Goal: Communication & Community: Share content

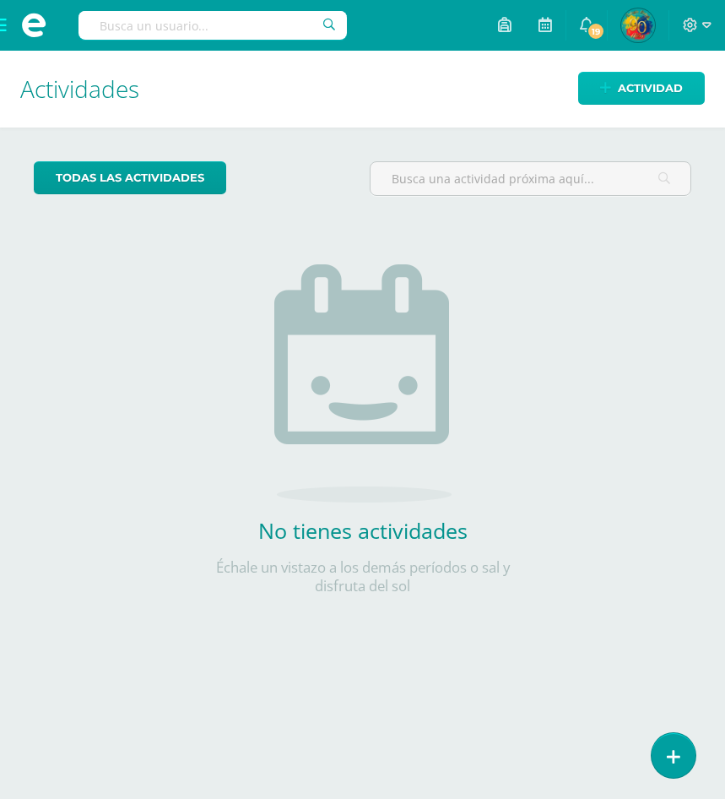
click at [680, 86] on span "Actividad" at bounding box center [650, 88] width 65 height 31
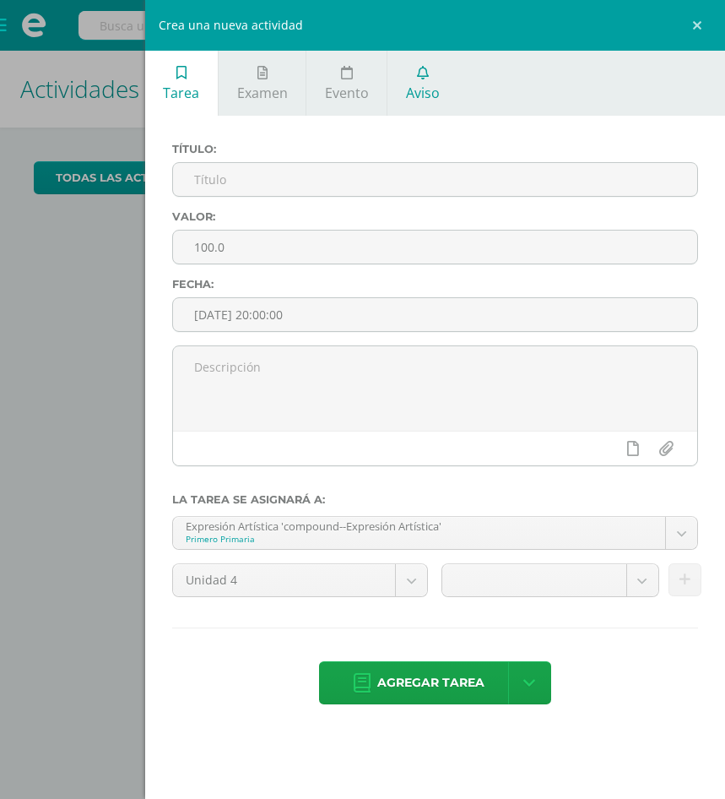
click at [422, 82] on link "Aviso" at bounding box center [423, 83] width 70 height 65
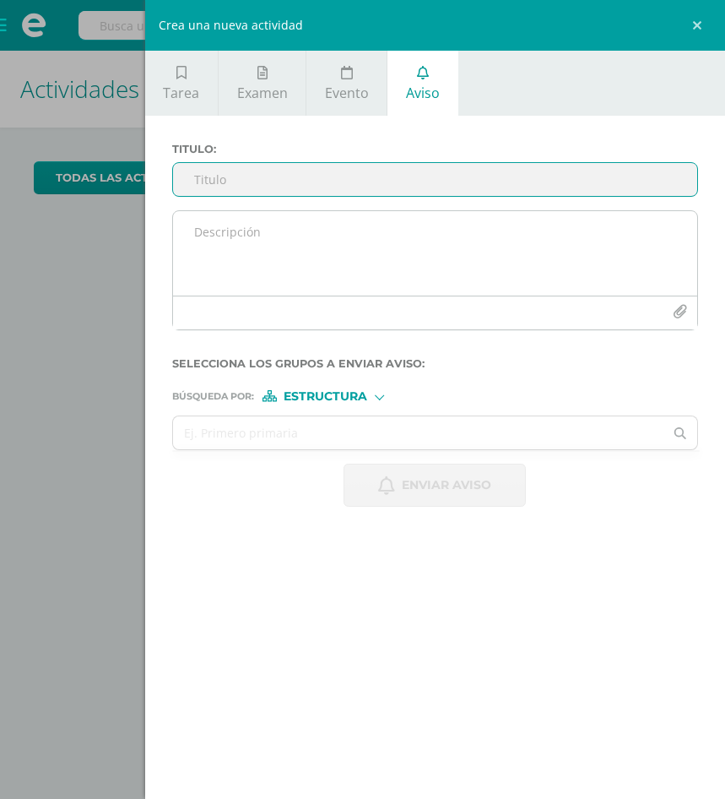
click at [277, 247] on textarea at bounding box center [435, 253] width 524 height 84
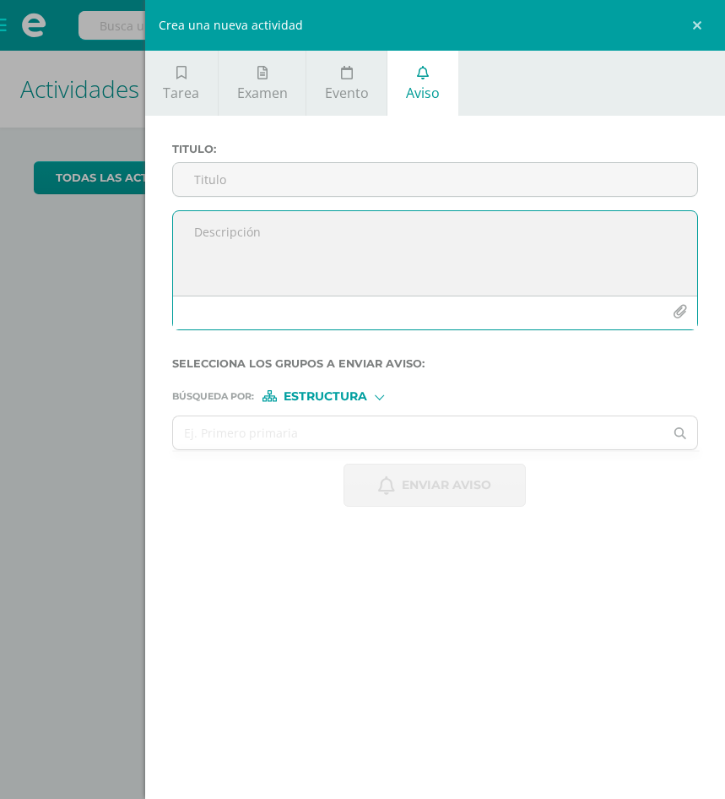
paste textarea "Estimados Padres y Estimadas Madres de Familia de 6° Primaria, sección B: Recib…"
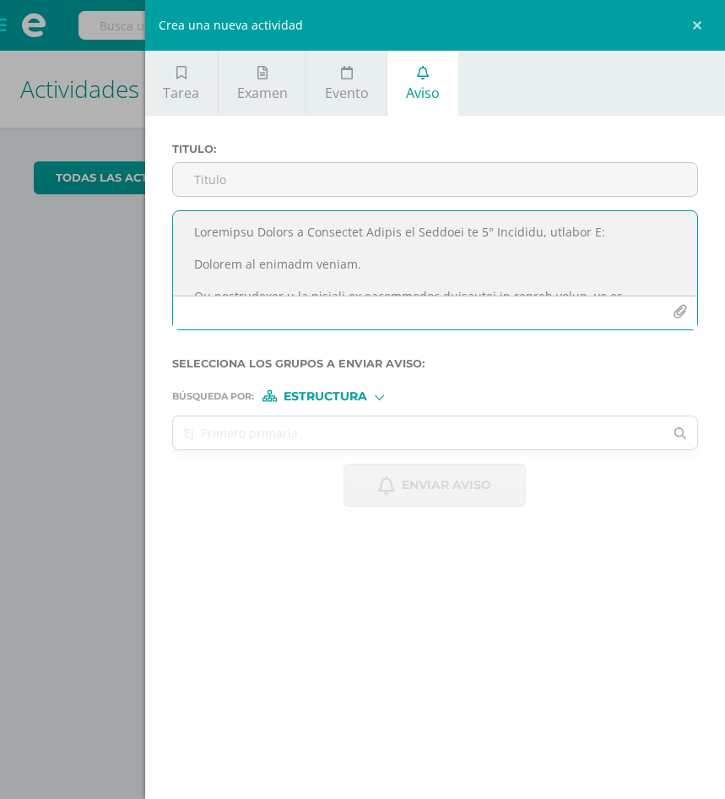
drag, startPoint x: 613, startPoint y: 235, endPoint x: 463, endPoint y: 233, distance: 150.3
click at [463, 233] on textarea at bounding box center [435, 253] width 524 height 84
click at [350, 271] on textarea at bounding box center [435, 253] width 524 height 84
click at [469, 237] on textarea at bounding box center [435, 253] width 524 height 84
click at [491, 236] on textarea at bounding box center [435, 253] width 524 height 84
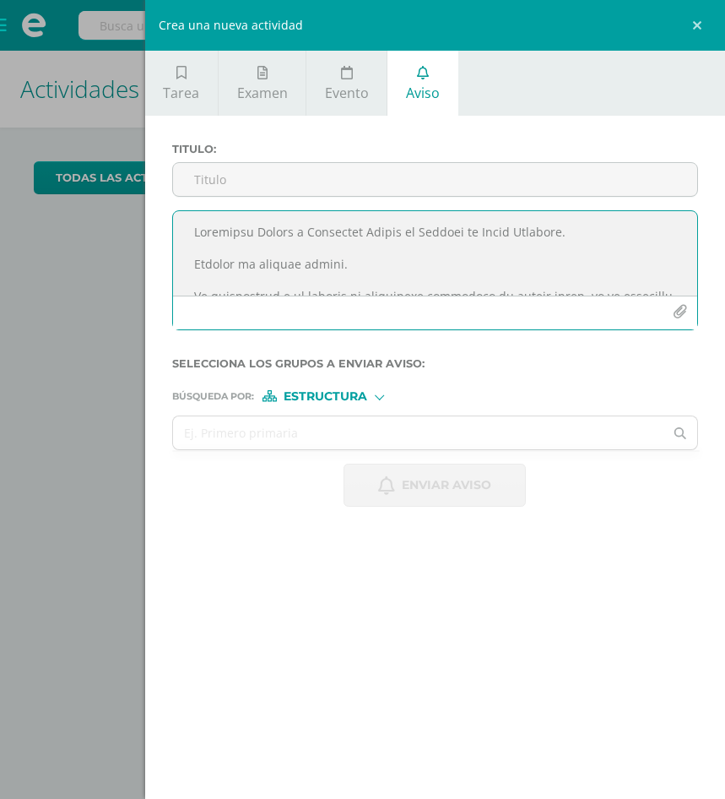
click at [379, 262] on textarea at bounding box center [435, 253] width 524 height 84
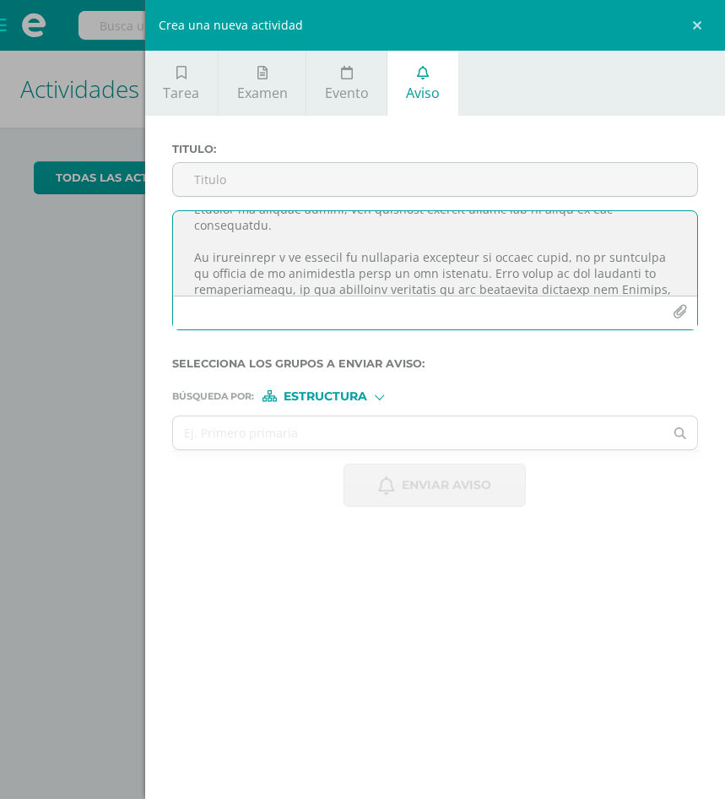
scroll to position [84, 0]
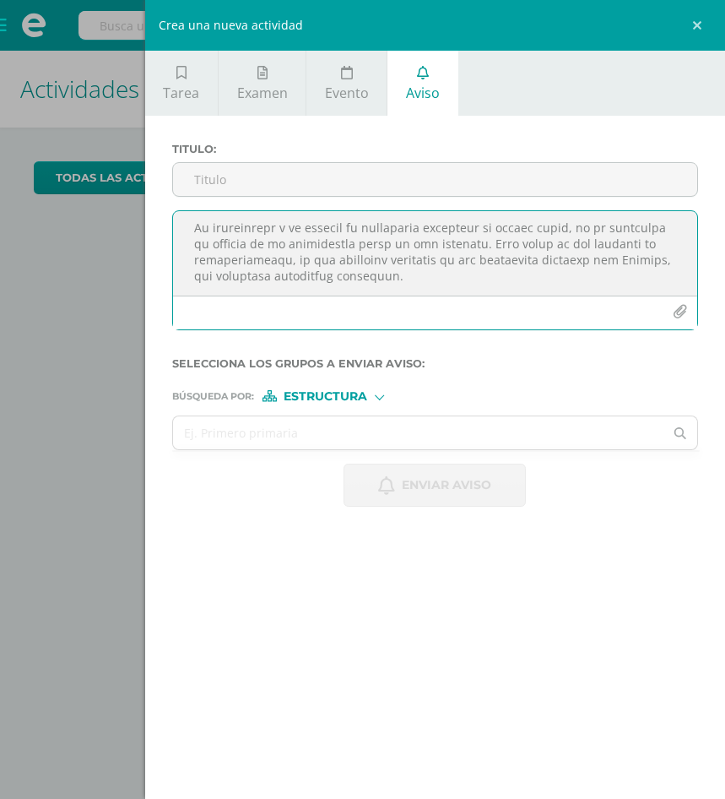
click at [479, 264] on textarea at bounding box center [435, 253] width 524 height 84
click at [345, 242] on textarea at bounding box center [435, 253] width 524 height 84
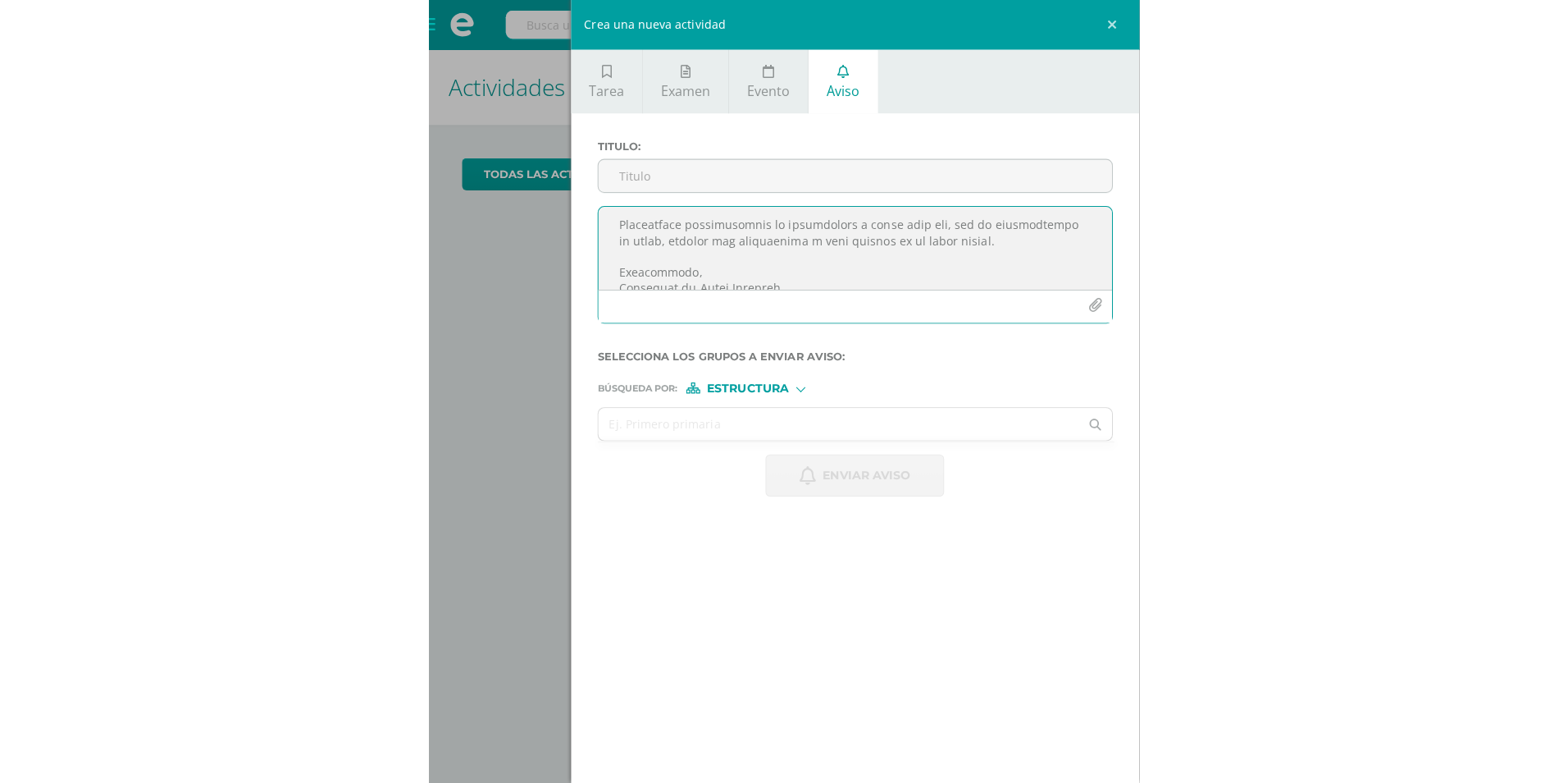
scroll to position [286, 0]
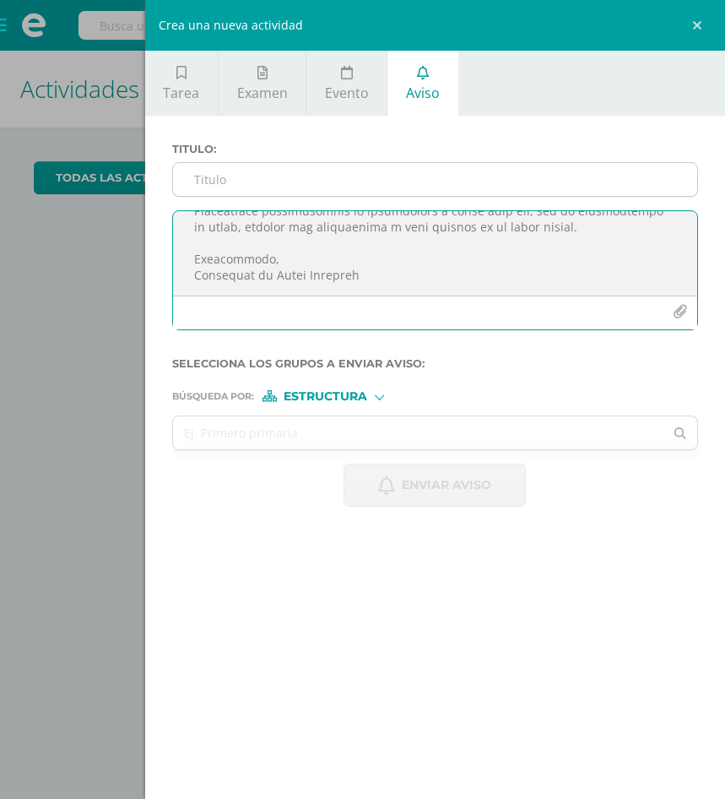
type textarea "Estimados Padres y Estimadas Madres de Familia de Sexto Primaria. Reciban un co…"
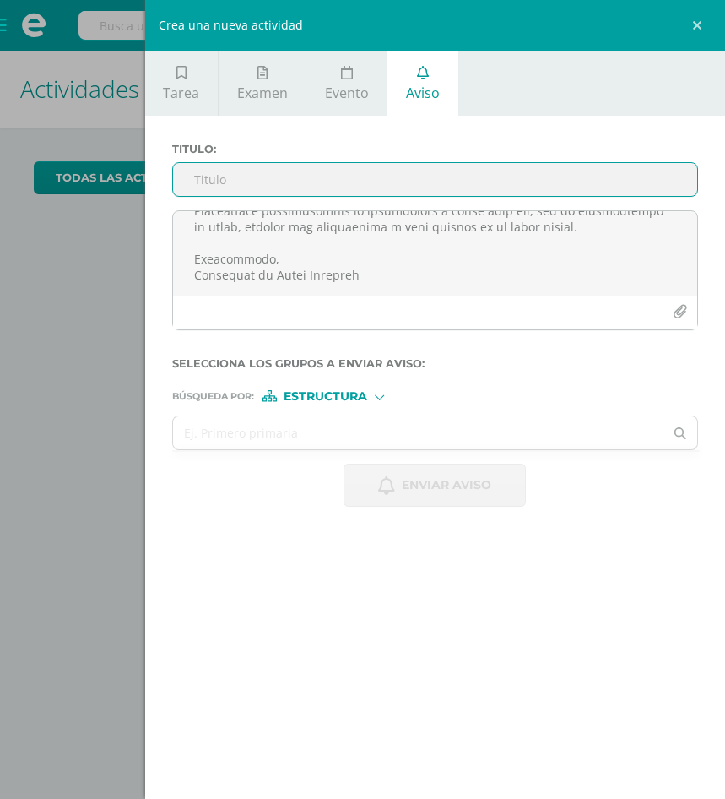
click at [279, 182] on input "Titulo :" at bounding box center [435, 179] width 524 height 33
type input "S"
click at [410, 170] on input "Titulo :" at bounding box center [435, 179] width 524 height 33
paste input "Apoyo en la búsqueda de dispositivo extraviado"
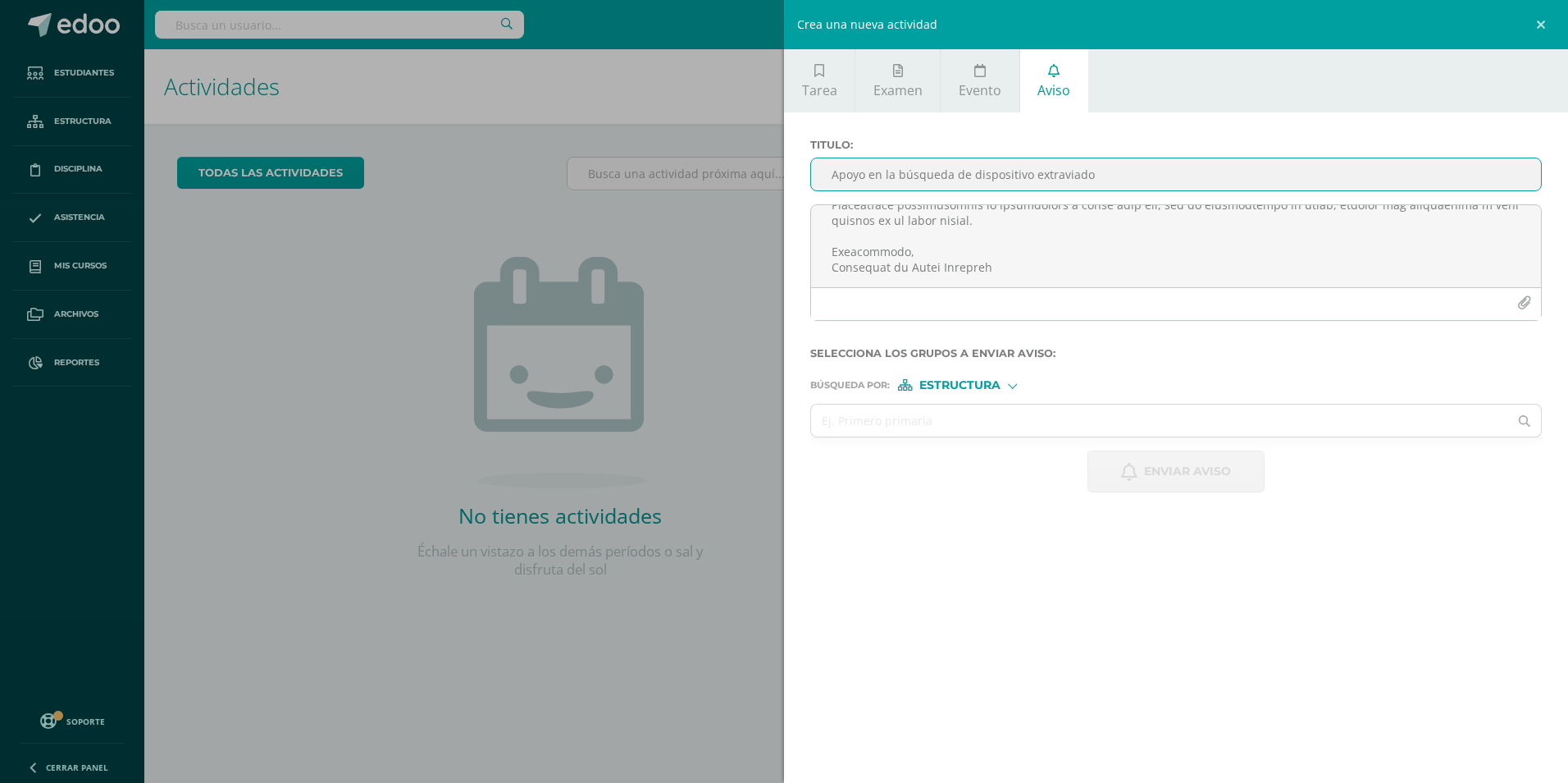
scroll to position [223, 0]
type input "Apoyo en la búsqueda de dispositivo extraviado"
click at [703, 425] on input "text" at bounding box center [1159, 420] width 697 height 32
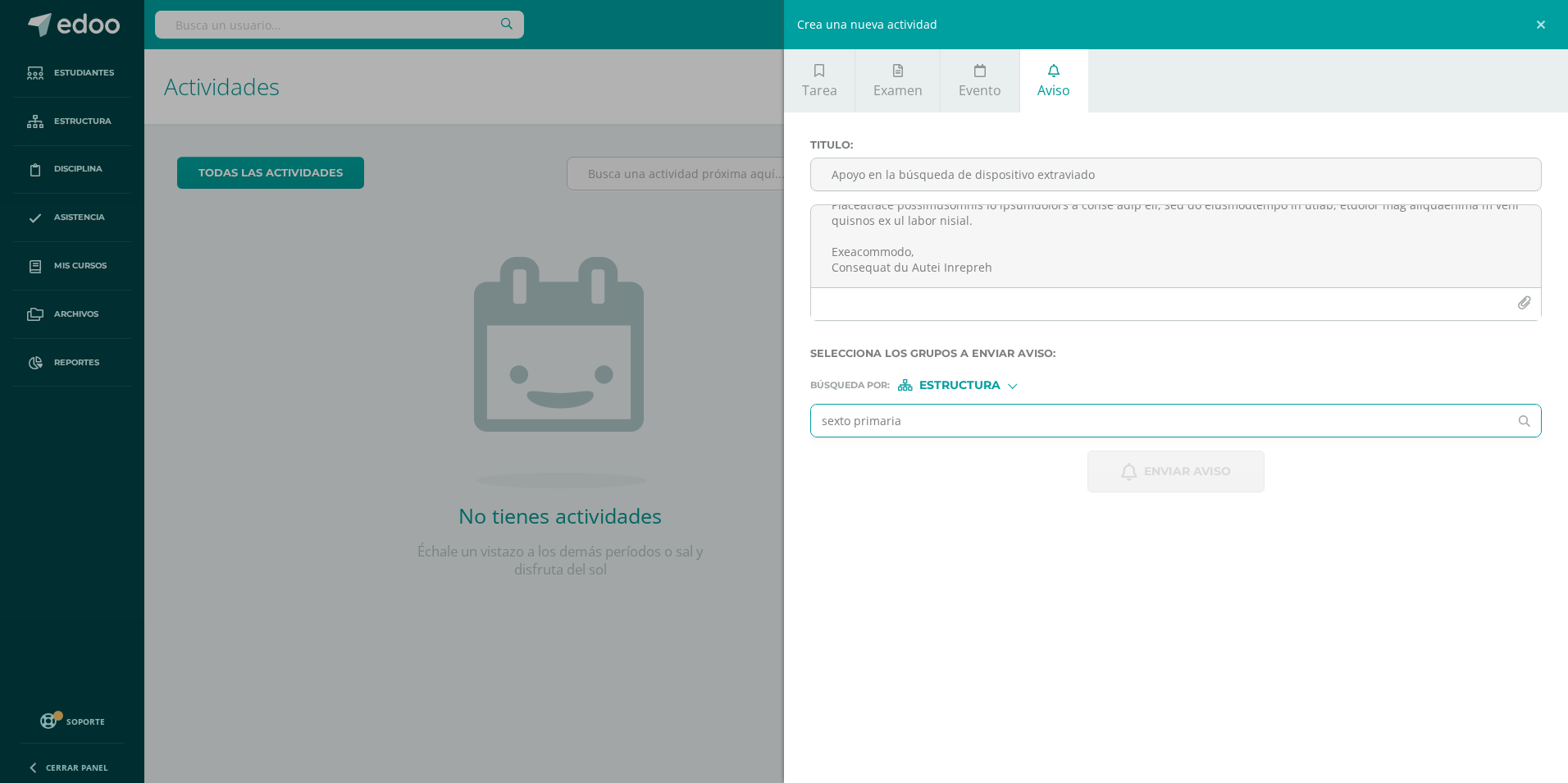
type input "sexto primaria"
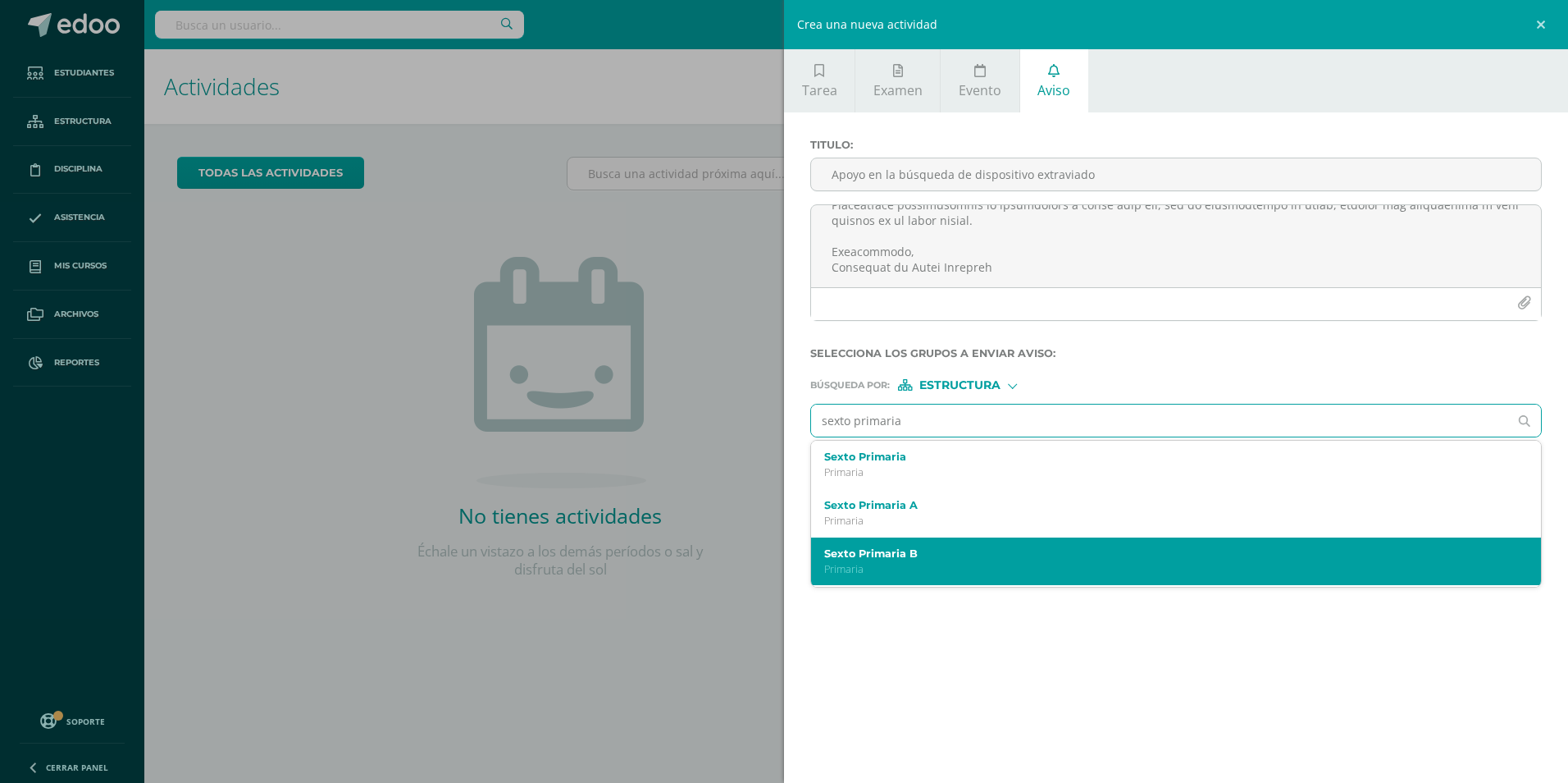
click at [703, 557] on label "Sexto Primaria B" at bounding box center [1160, 553] width 672 height 13
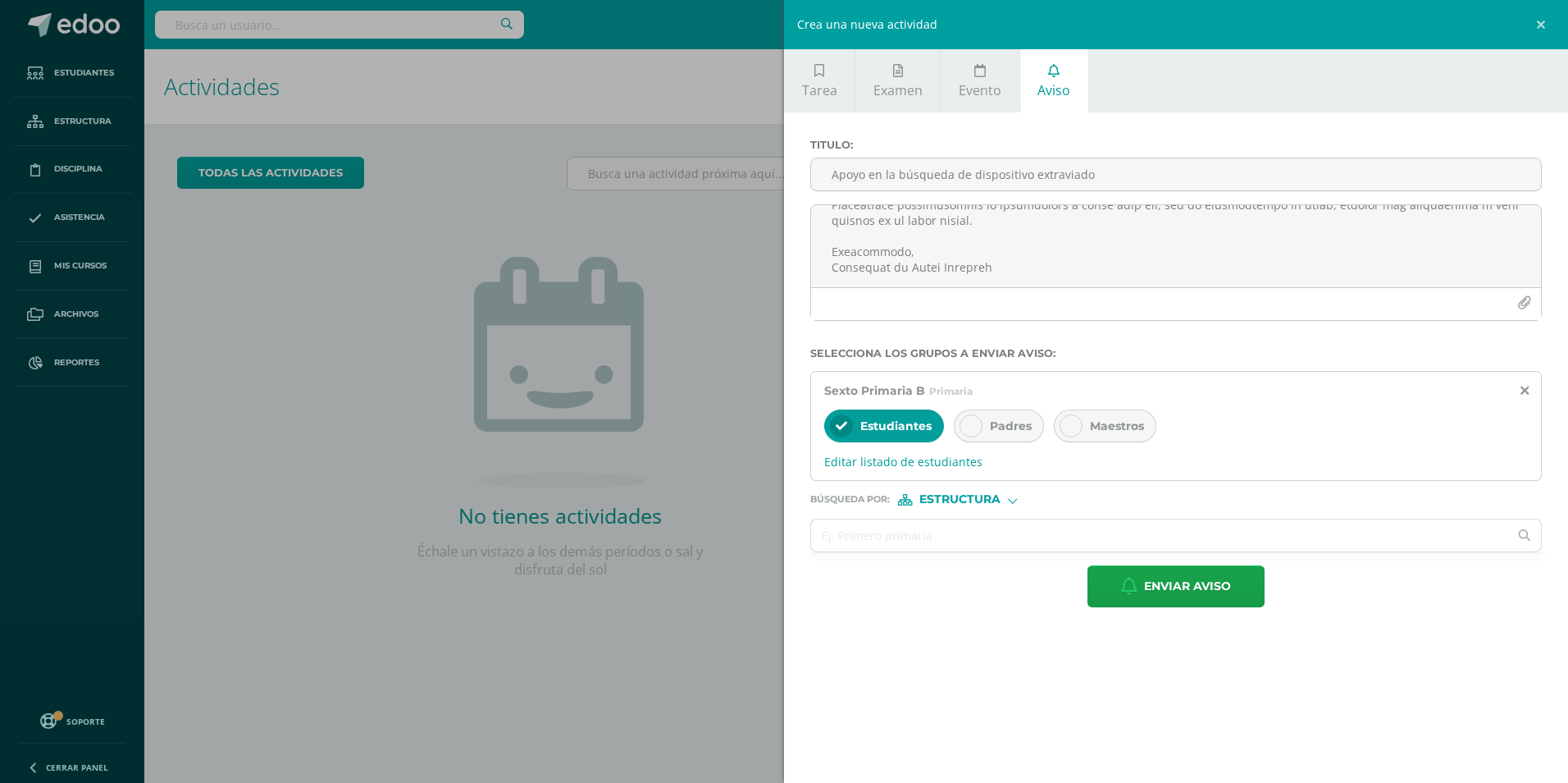
click at [703, 434] on div "Padres" at bounding box center [998, 426] width 90 height 33
click at [703, 430] on div "Maestros" at bounding box center [1105, 426] width 103 height 33
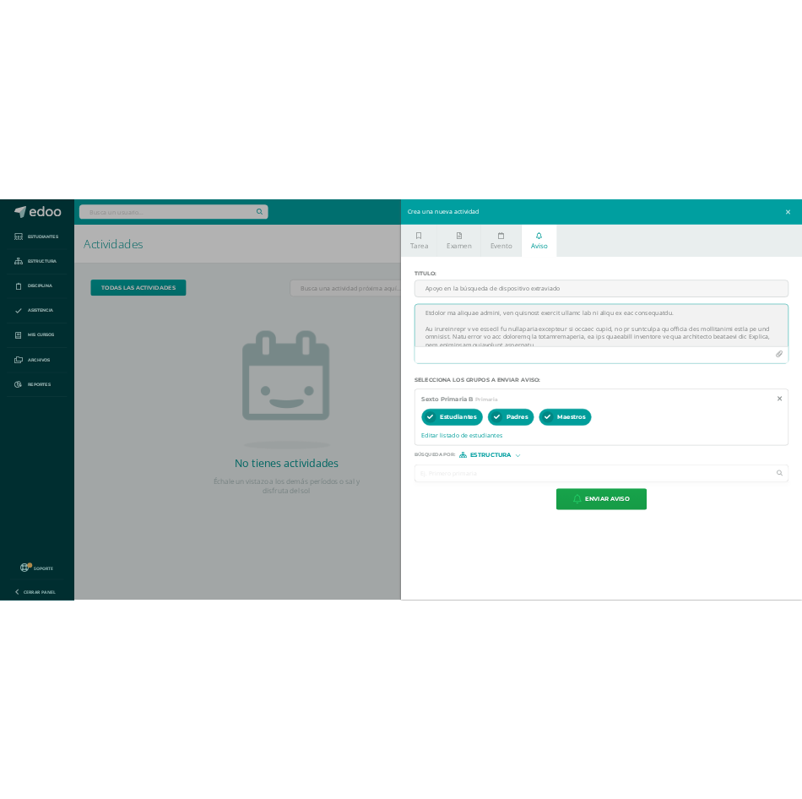
scroll to position [0, 0]
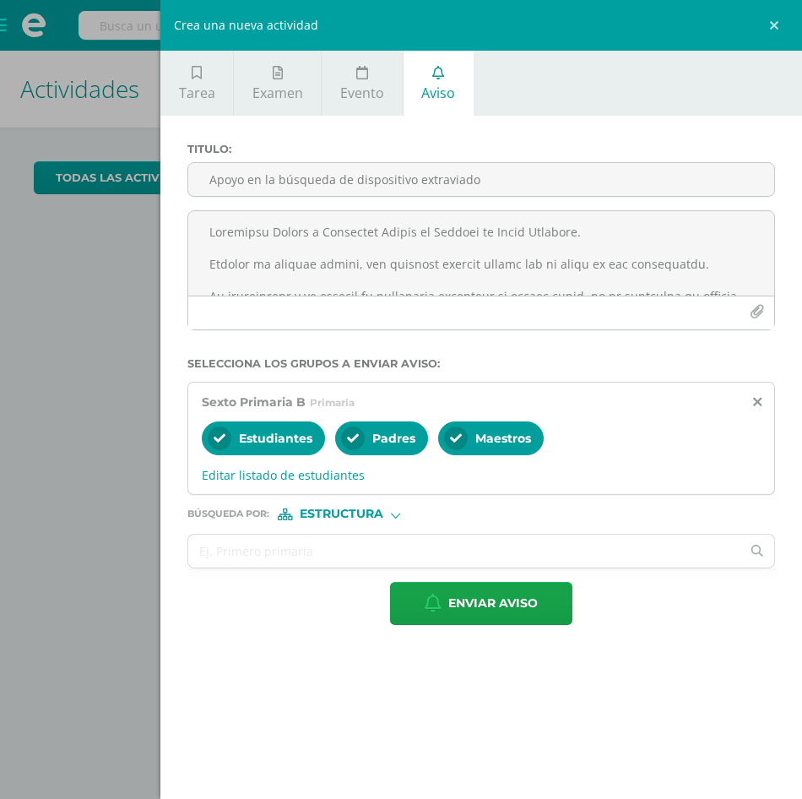
click at [724, 640] on div "Titulo : Apoyo en la búsqueda de dispositivo extraviado Selecciona los grupos a…" at bounding box center [481, 384] width 642 height 536
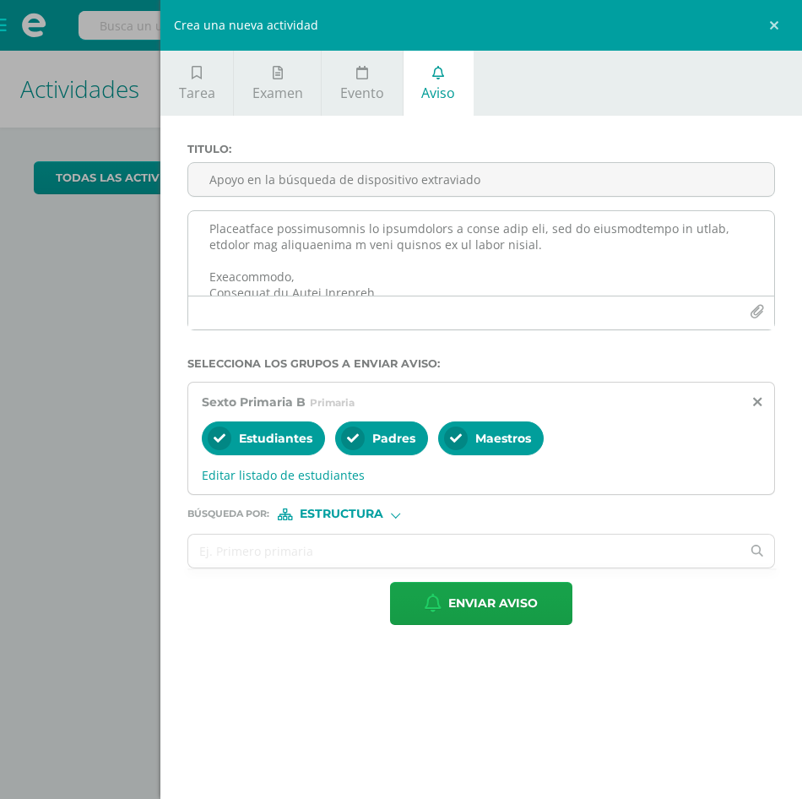
scroll to position [262, 0]
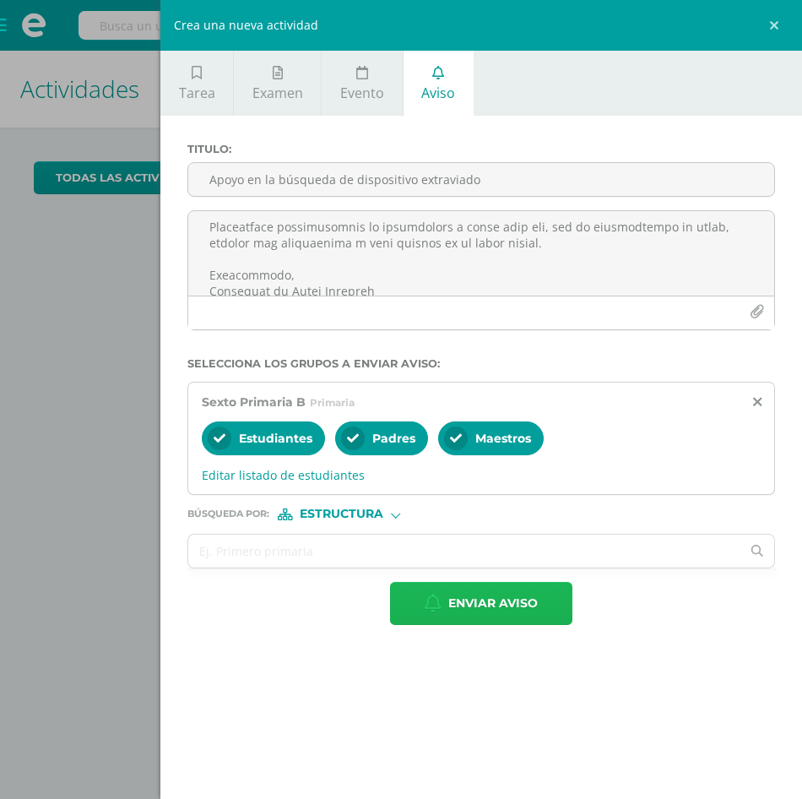
click at [508, 613] on span "Enviar aviso" at bounding box center [493, 603] width 90 height 41
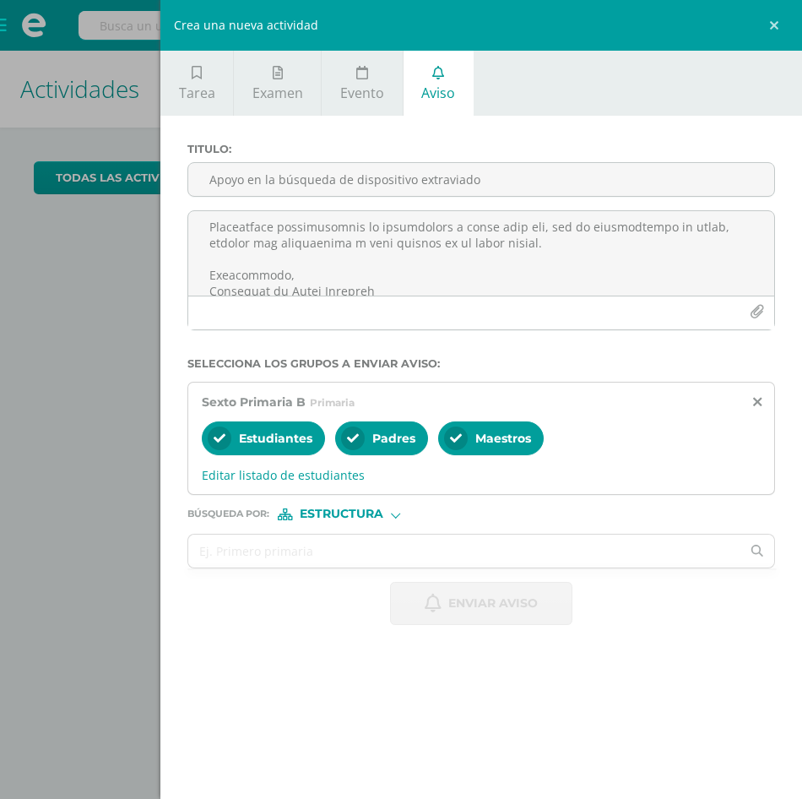
scroll to position [0, 0]
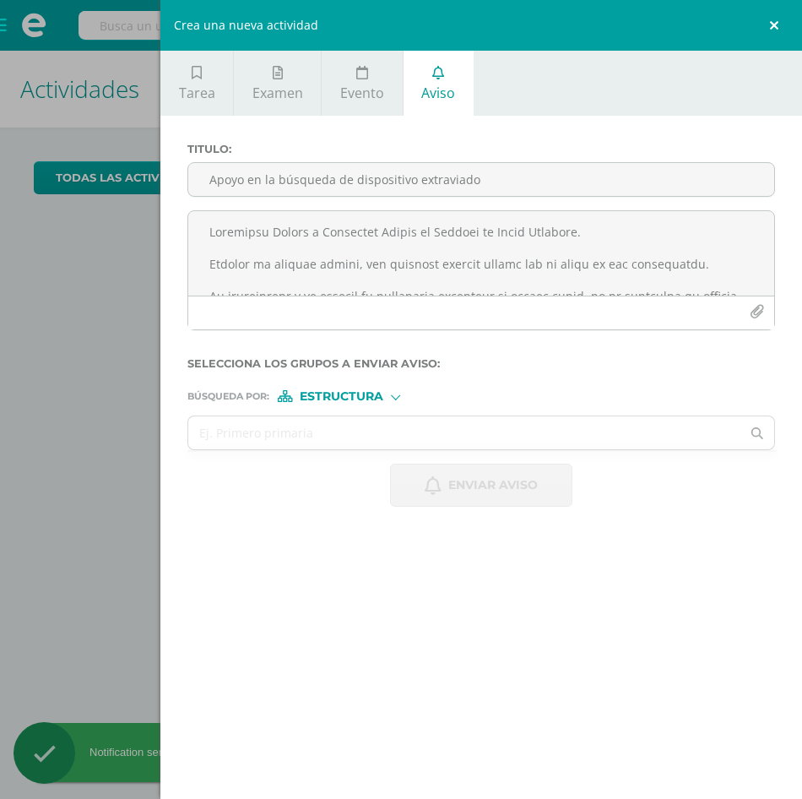
click at [724, 29] on link at bounding box center [777, 25] width 51 height 51
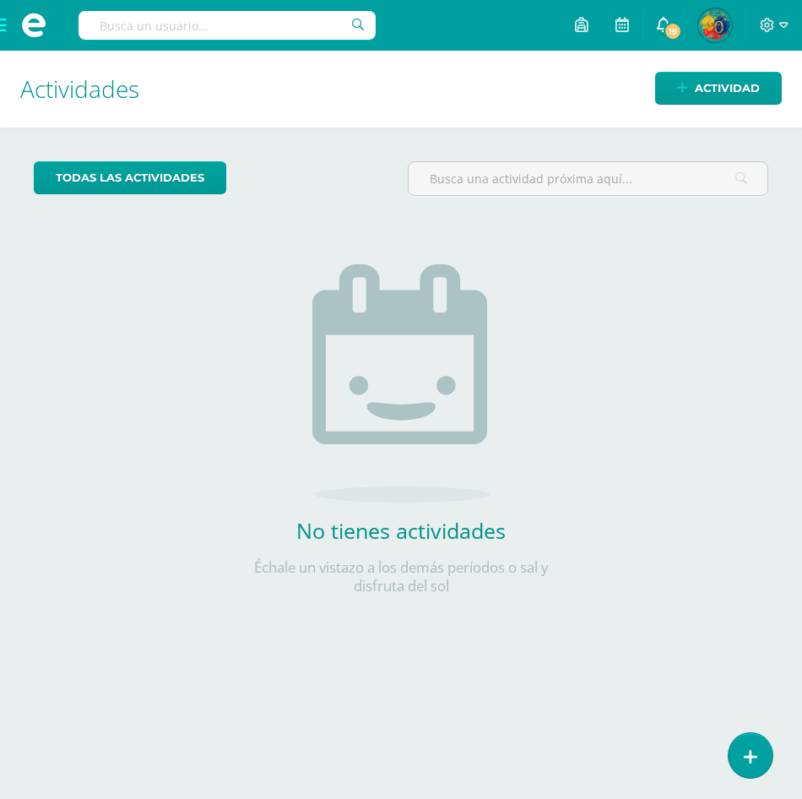
click at [667, 26] on span "19" at bounding box center [673, 31] width 19 height 19
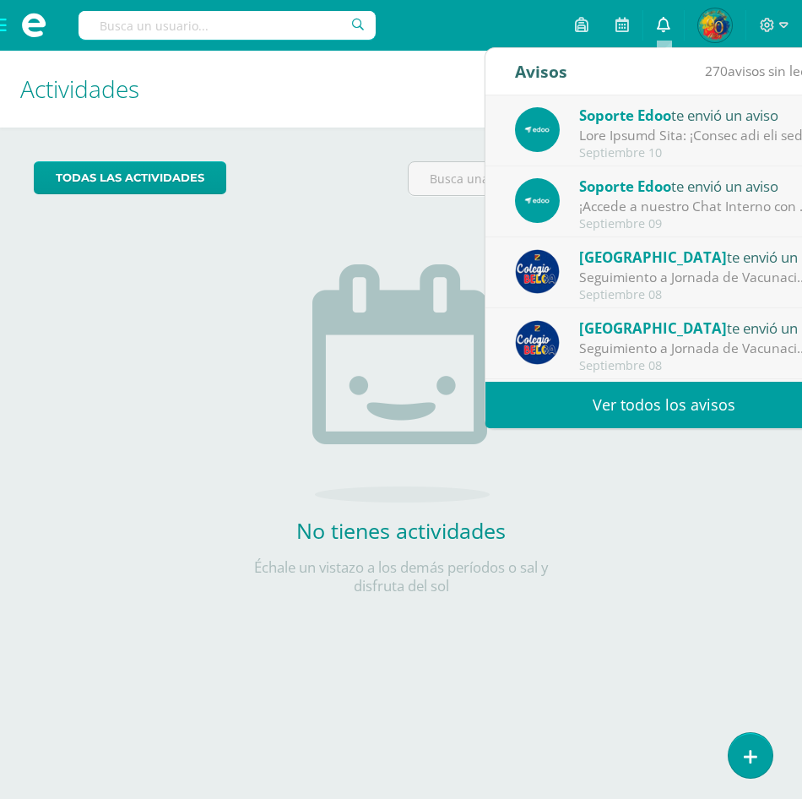
click at [667, 26] on icon at bounding box center [664, 24] width 14 height 15
click at [665, 30] on icon at bounding box center [664, 24] width 14 height 15
click at [666, 392] on link "Ver todos los avisos" at bounding box center [664, 405] width 357 height 46
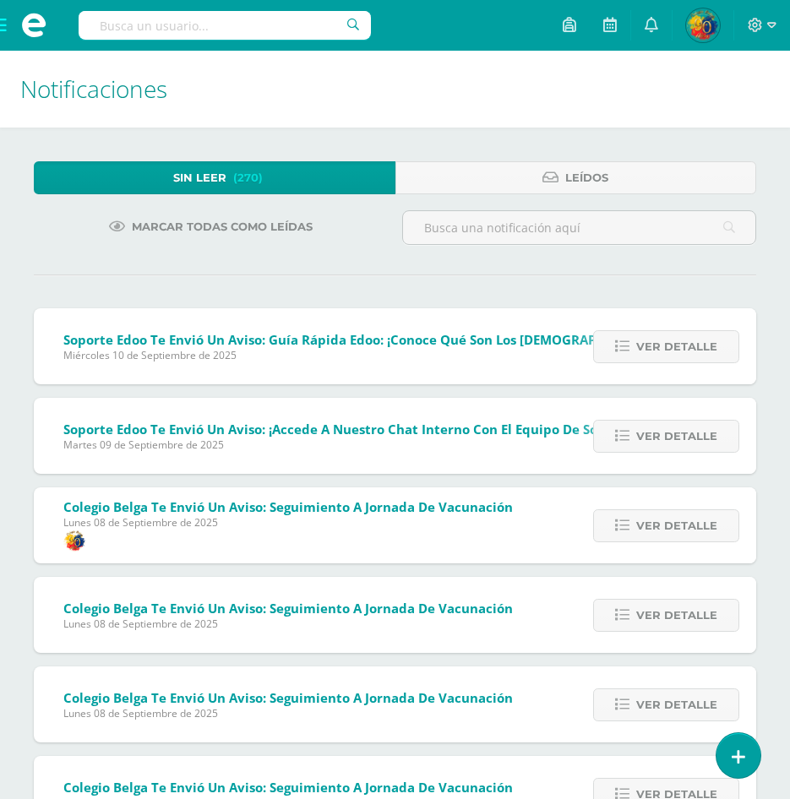
click at [161, 226] on span "Marcar todas como leídas" at bounding box center [222, 226] width 181 height 31
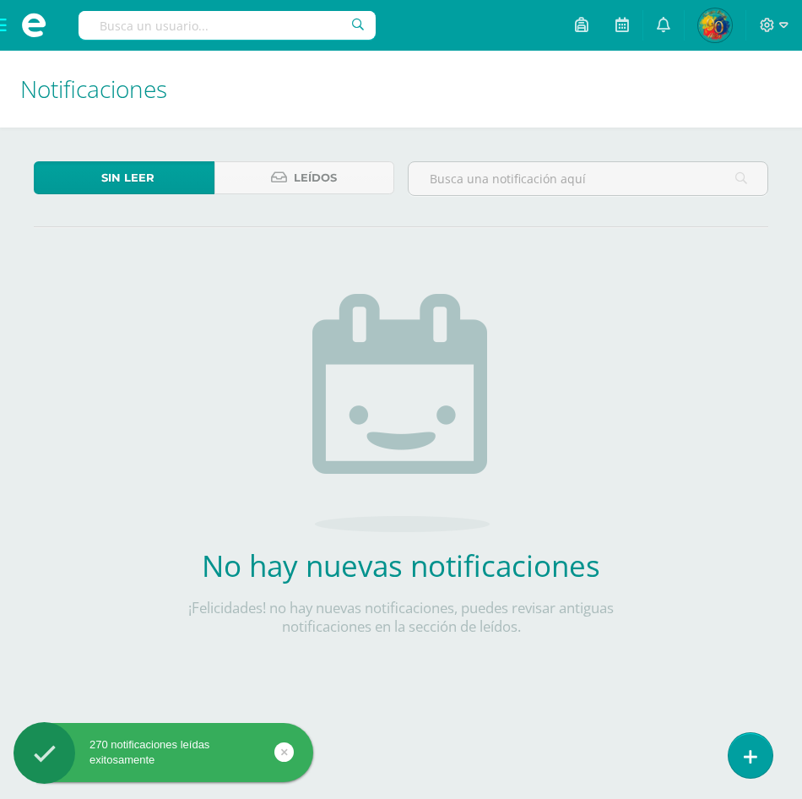
click at [0, 26] on span at bounding box center [34, 25] width 68 height 51
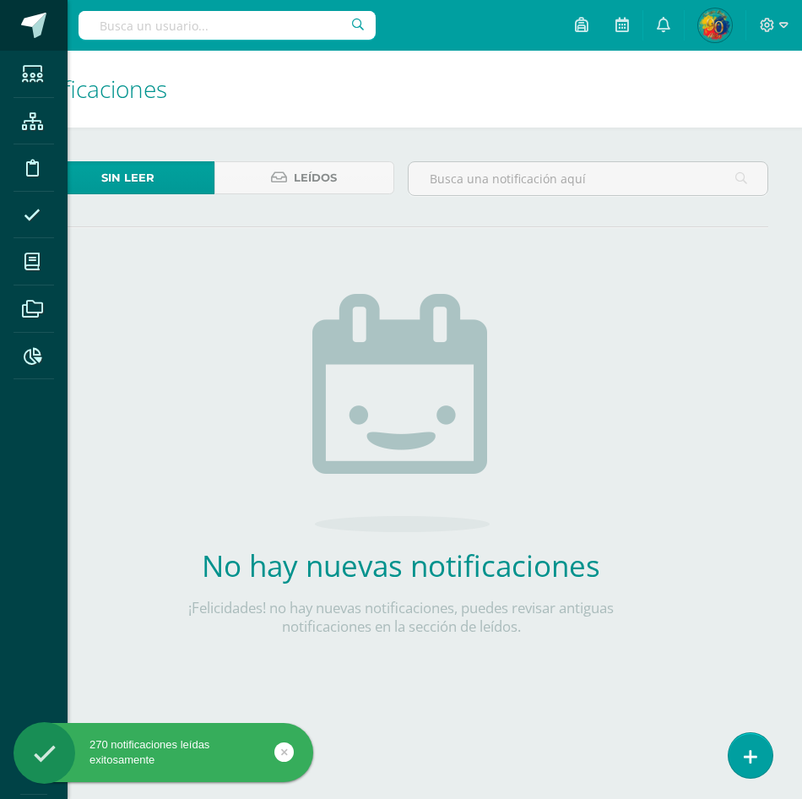
click at [30, 35] on span at bounding box center [34, 25] width 25 height 25
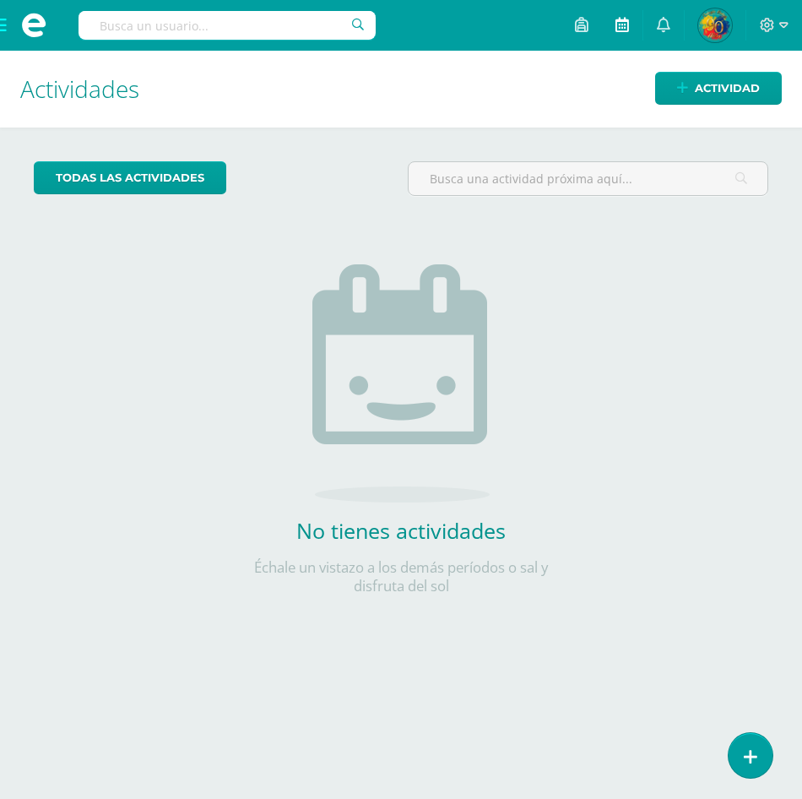
click at [614, 29] on link at bounding box center [622, 25] width 41 height 51
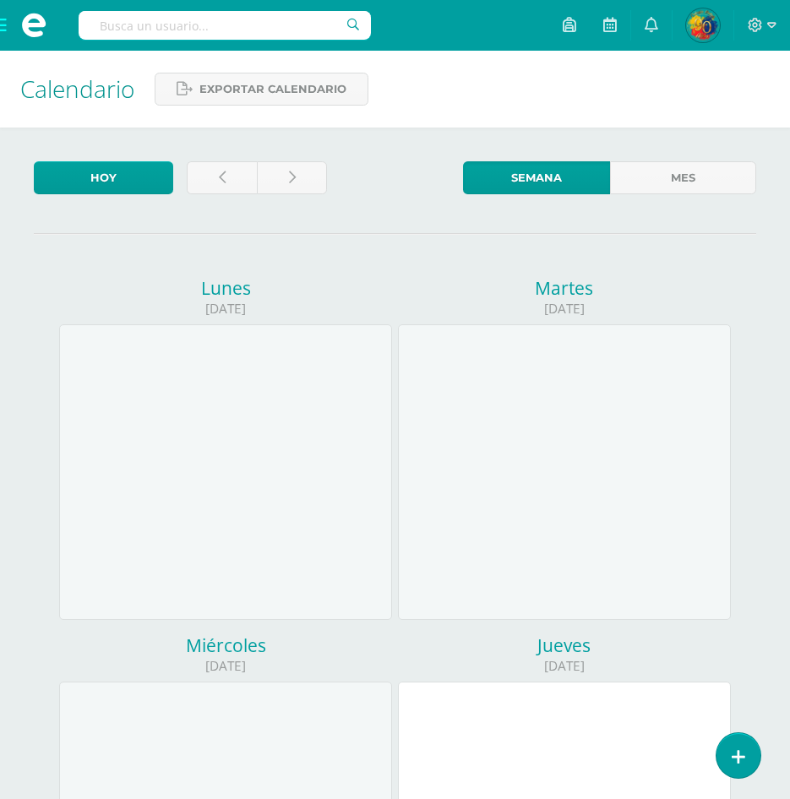
click at [25, 23] on span at bounding box center [33, 25] width 25 height 25
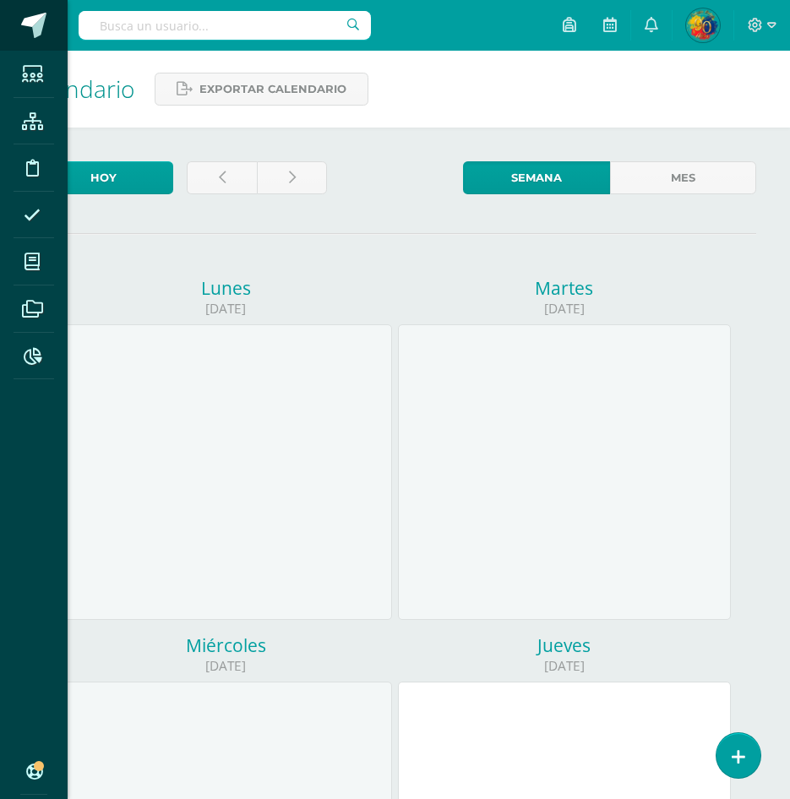
click at [30, 27] on span at bounding box center [34, 25] width 25 height 25
